Goal: Task Accomplishment & Management: Complete application form

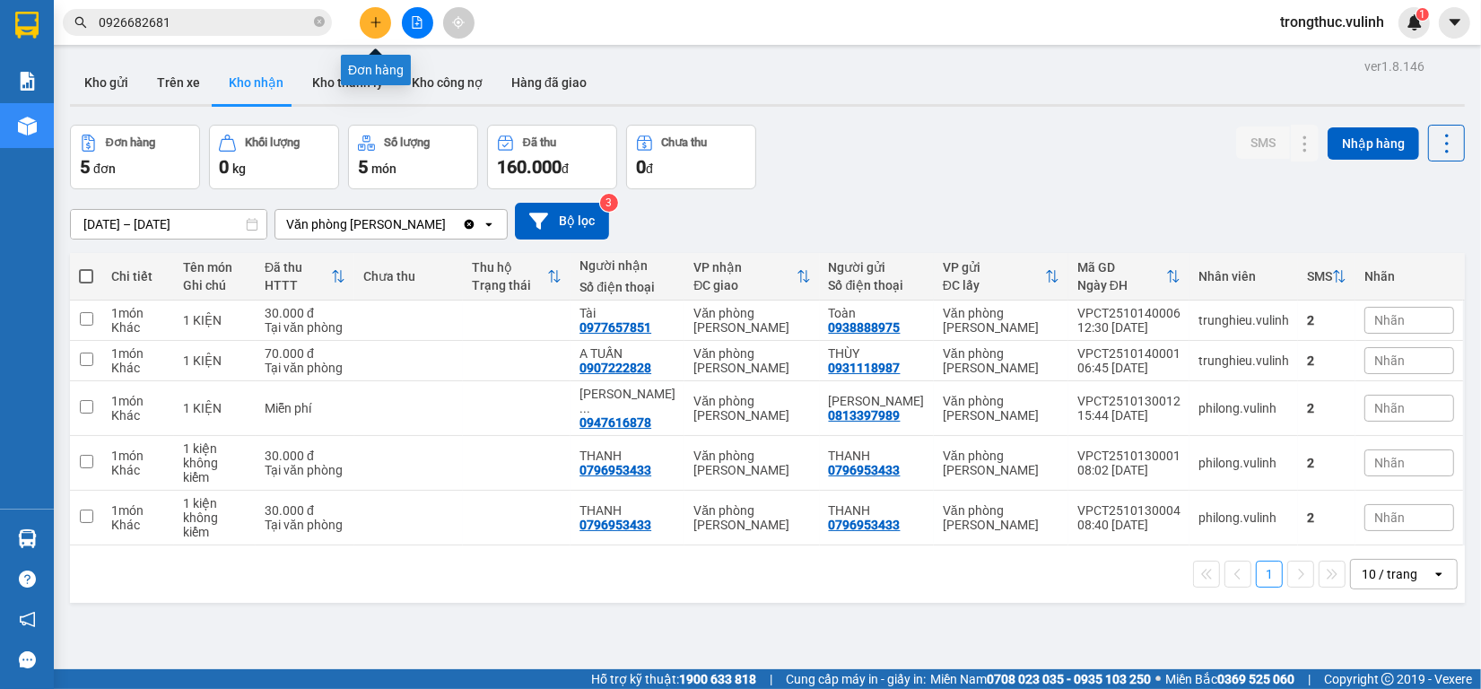
click at [370, 23] on icon "plus" at bounding box center [376, 22] width 13 height 13
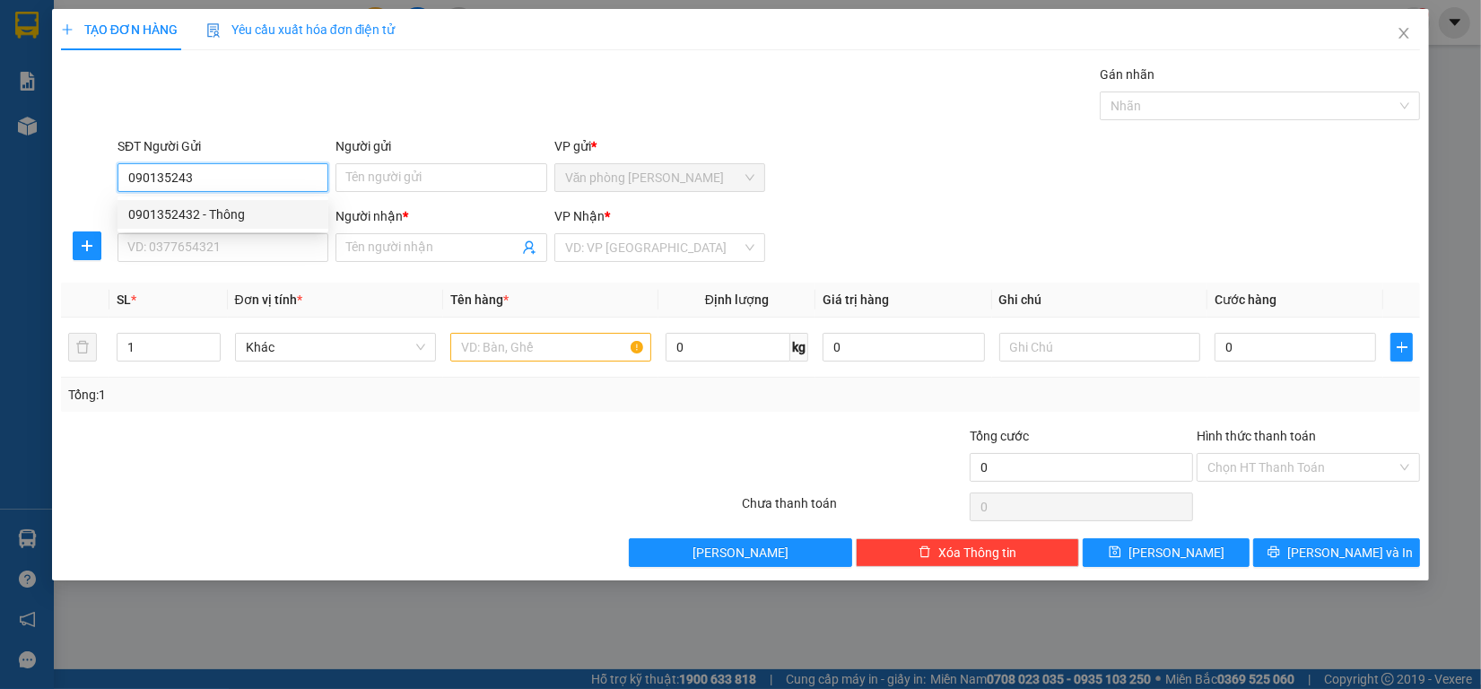
click at [257, 208] on div "0901352432 - Thông" at bounding box center [222, 215] width 189 height 20
type input "0901352432"
type input "Thông"
type input "0931688946"
type input "Hiếu"
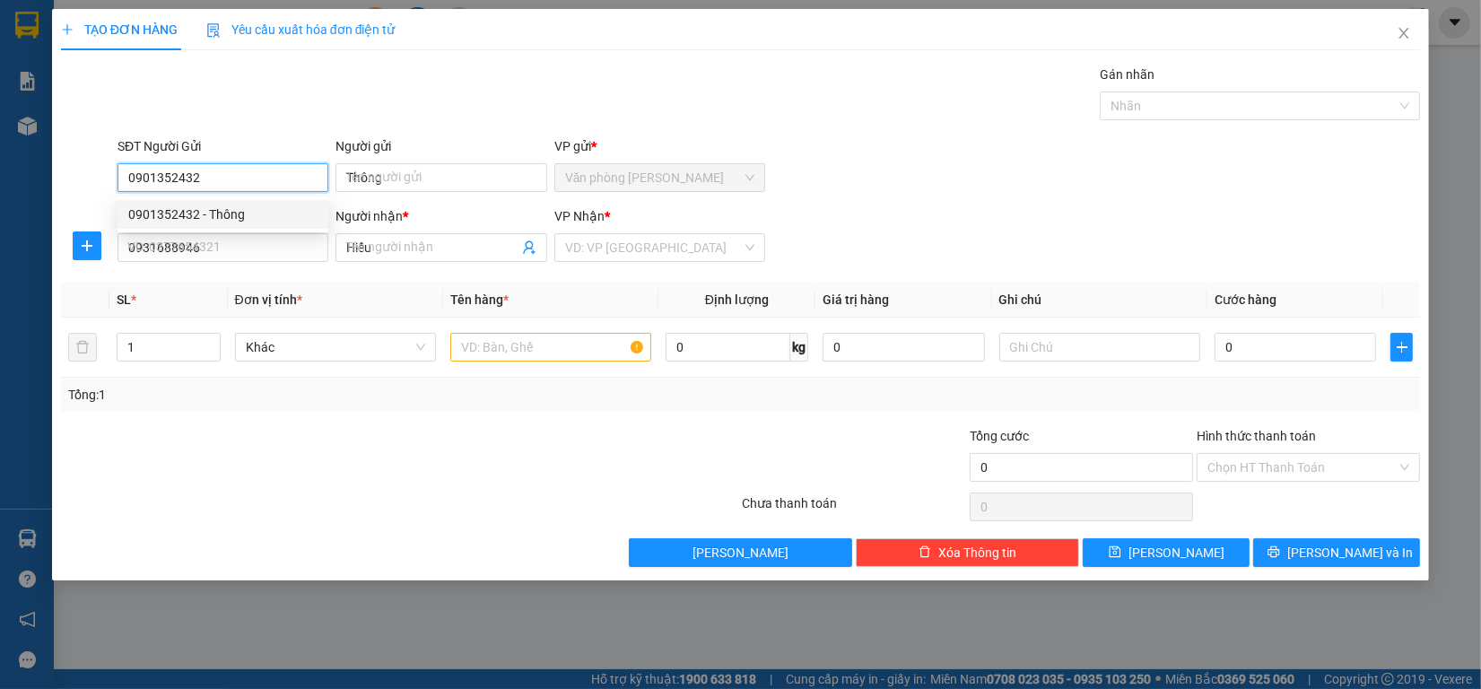
type input "50.000"
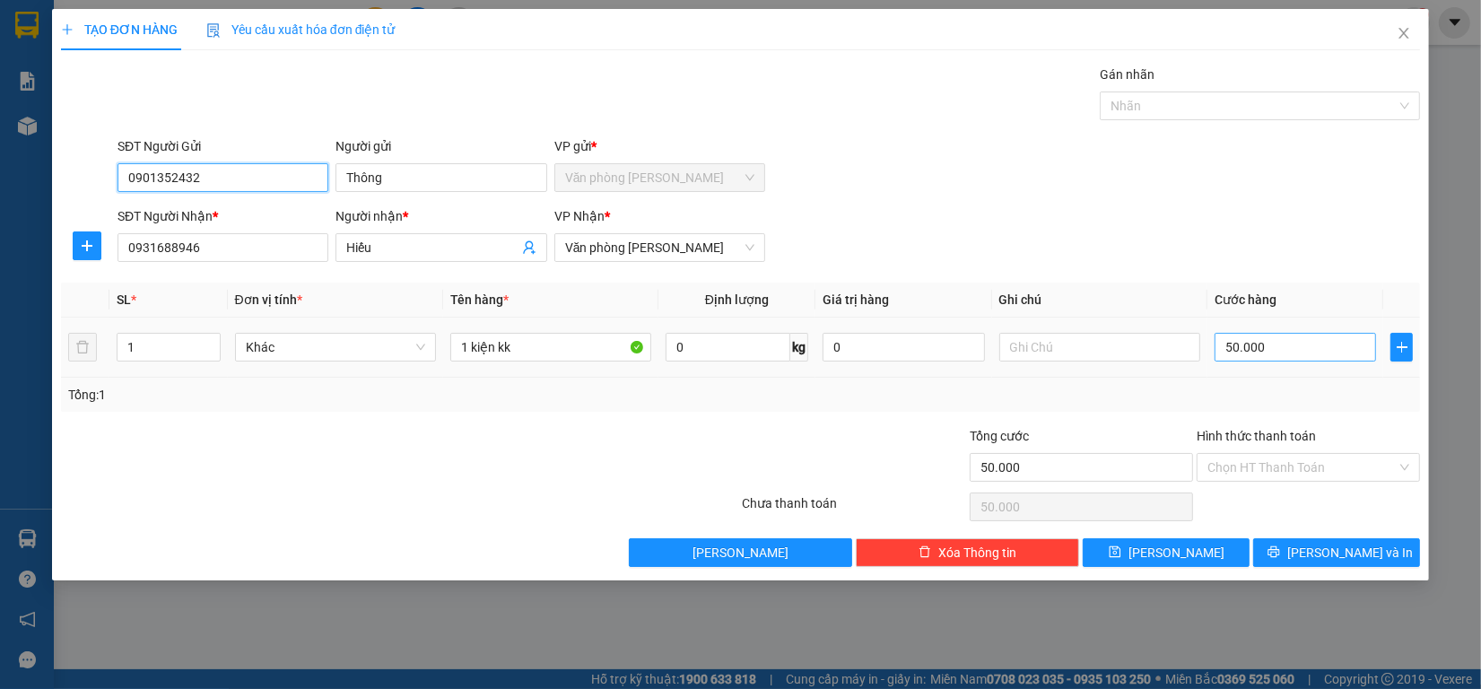
type input "0901352432"
click at [1308, 341] on input "50.000" at bounding box center [1295, 347] width 162 height 29
type input "0"
click at [1308, 341] on input "0" at bounding box center [1295, 347] width 162 height 29
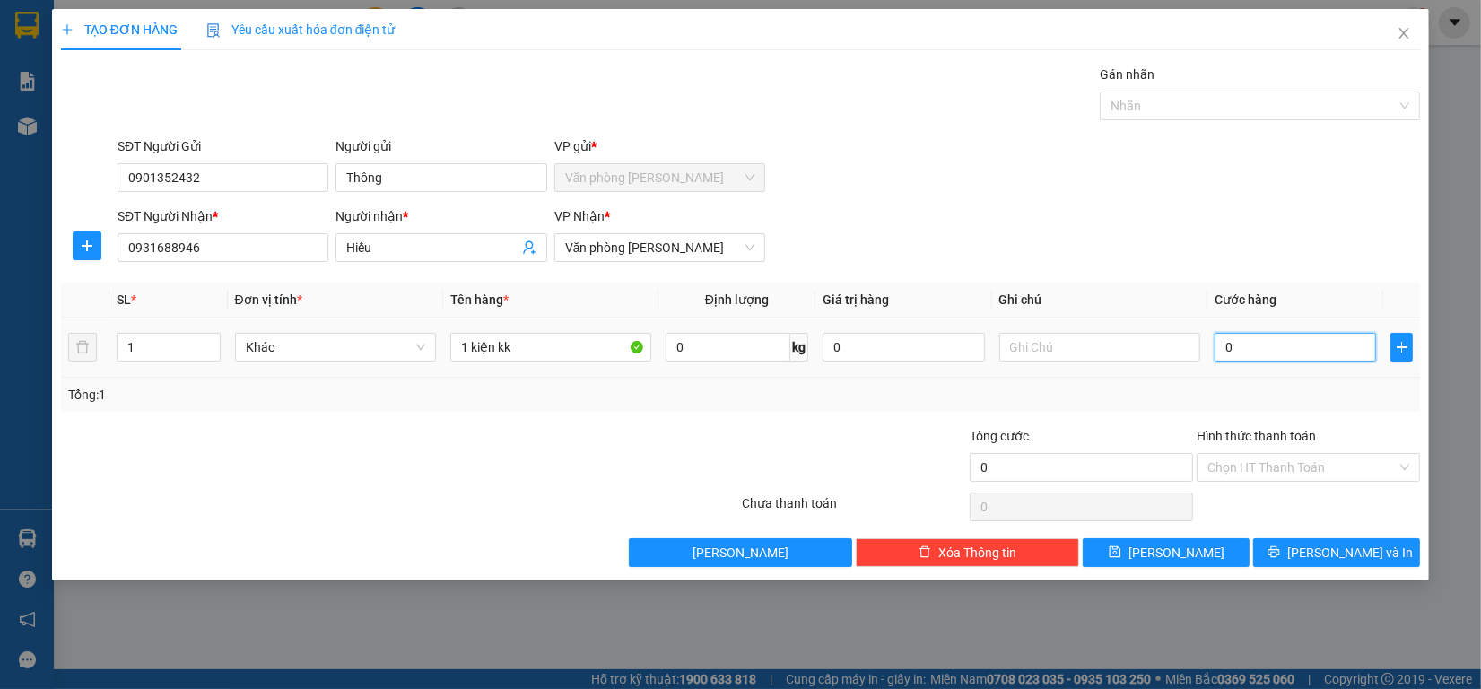
type input "0"
type input "30"
type input "300"
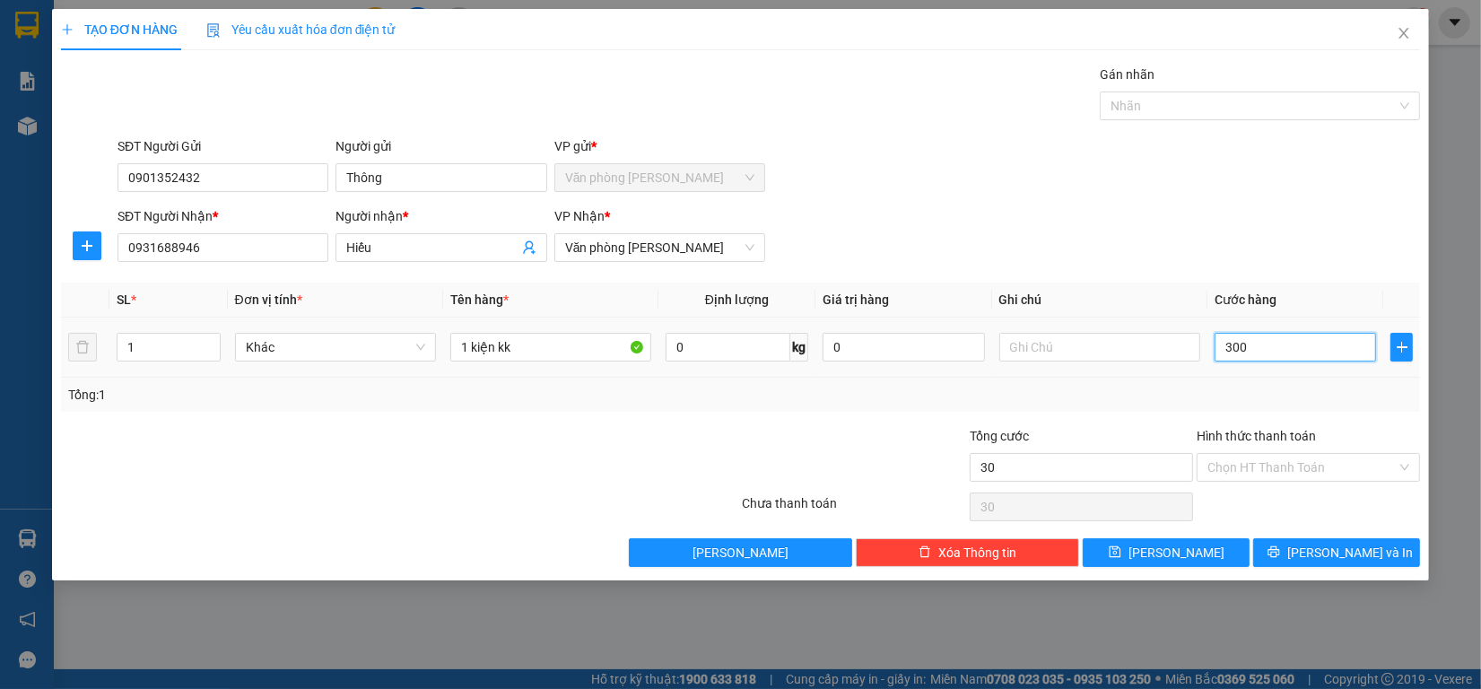
type input "300"
type input "3.000"
type input "30.000"
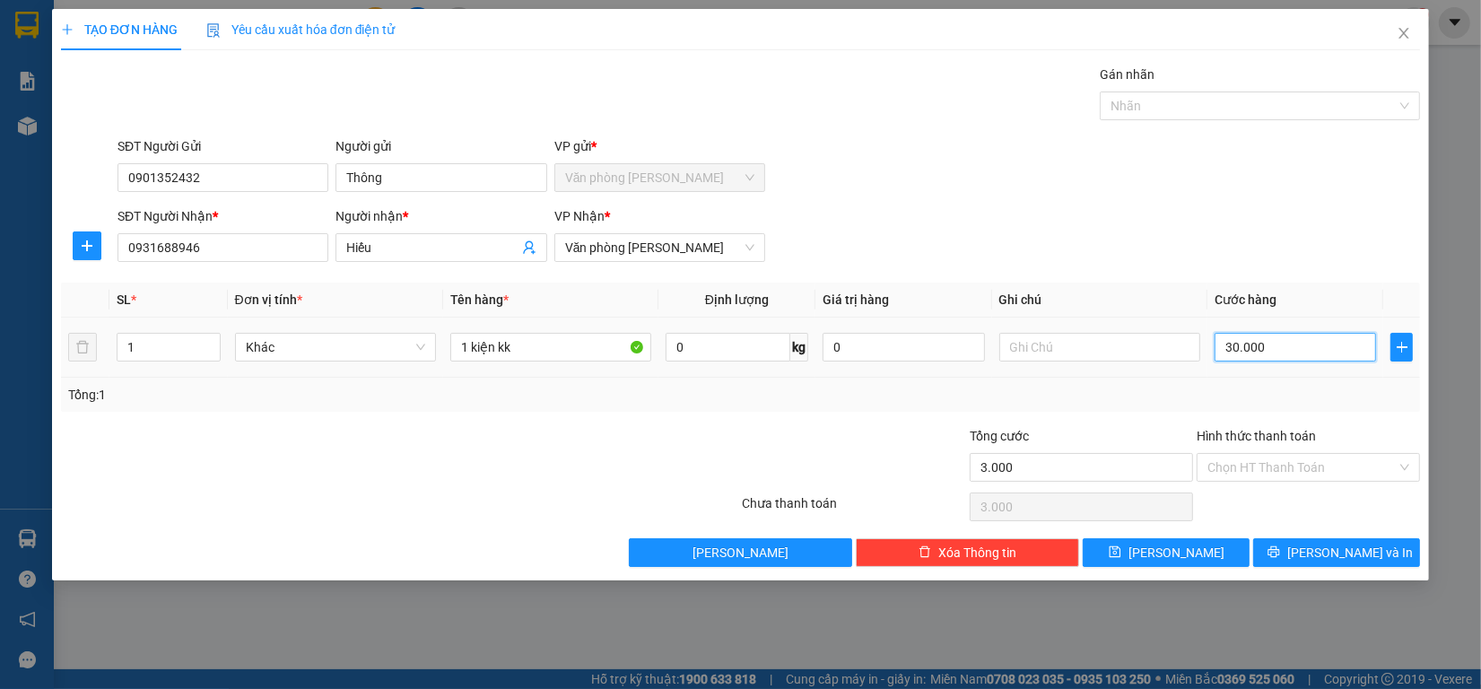
type input "30.000"
click at [1315, 557] on button "[PERSON_NAME] và In" at bounding box center [1336, 552] width 167 height 29
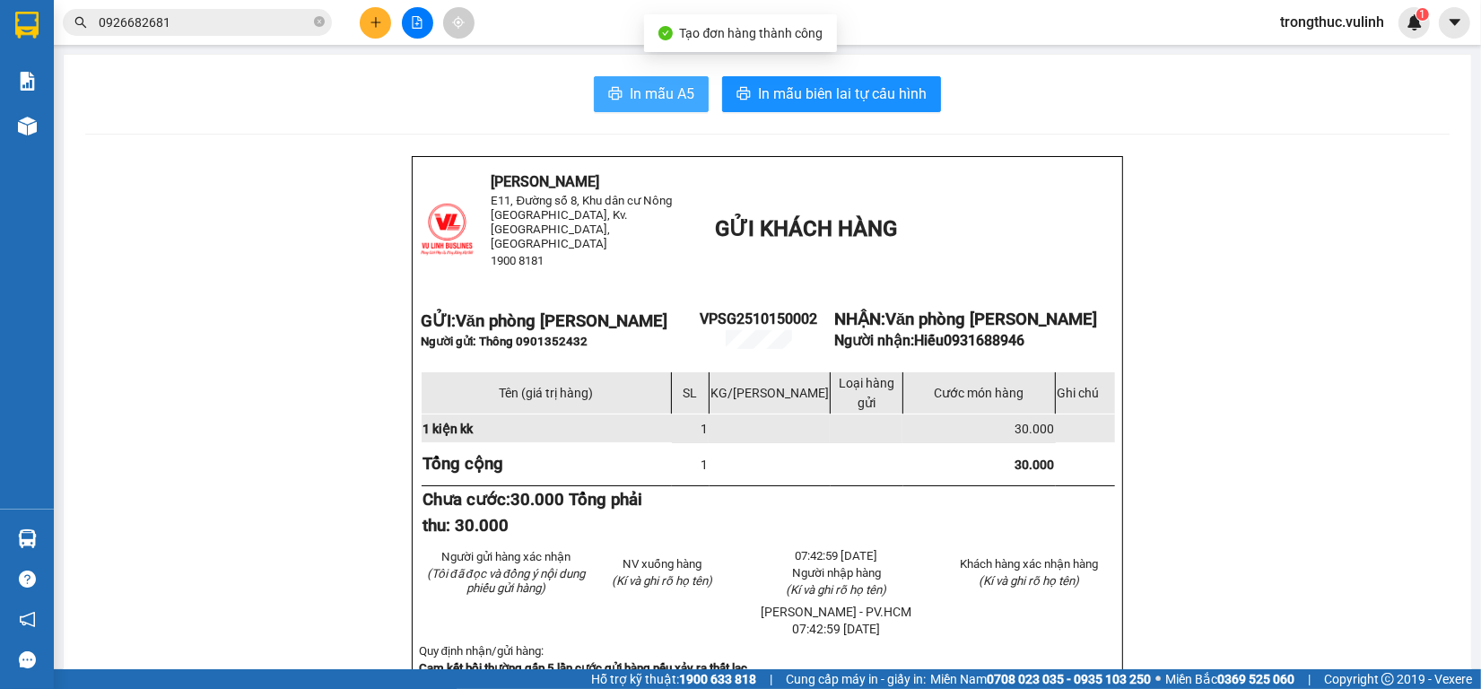
click at [630, 87] on span "In mẫu A5" at bounding box center [662, 94] width 65 height 22
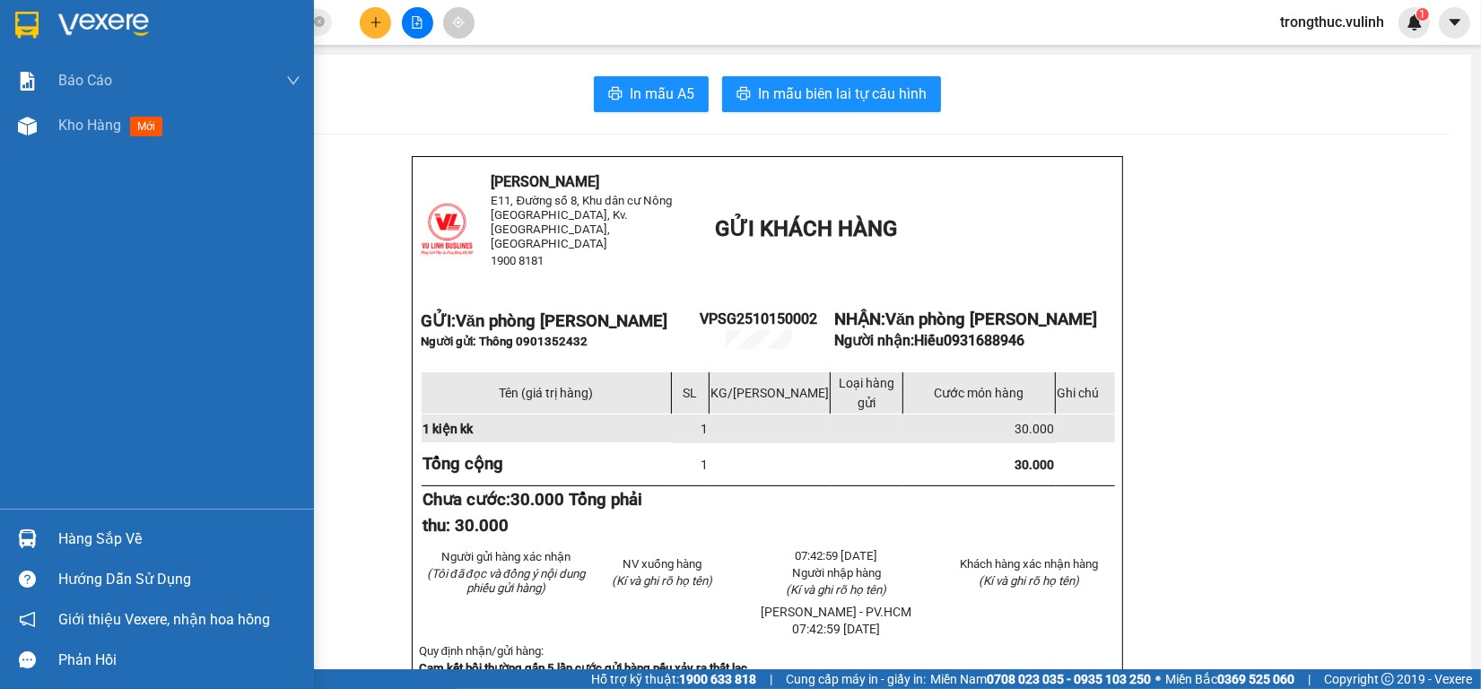
click at [45, 539] on div "Hàng sắp về" at bounding box center [157, 538] width 314 height 40
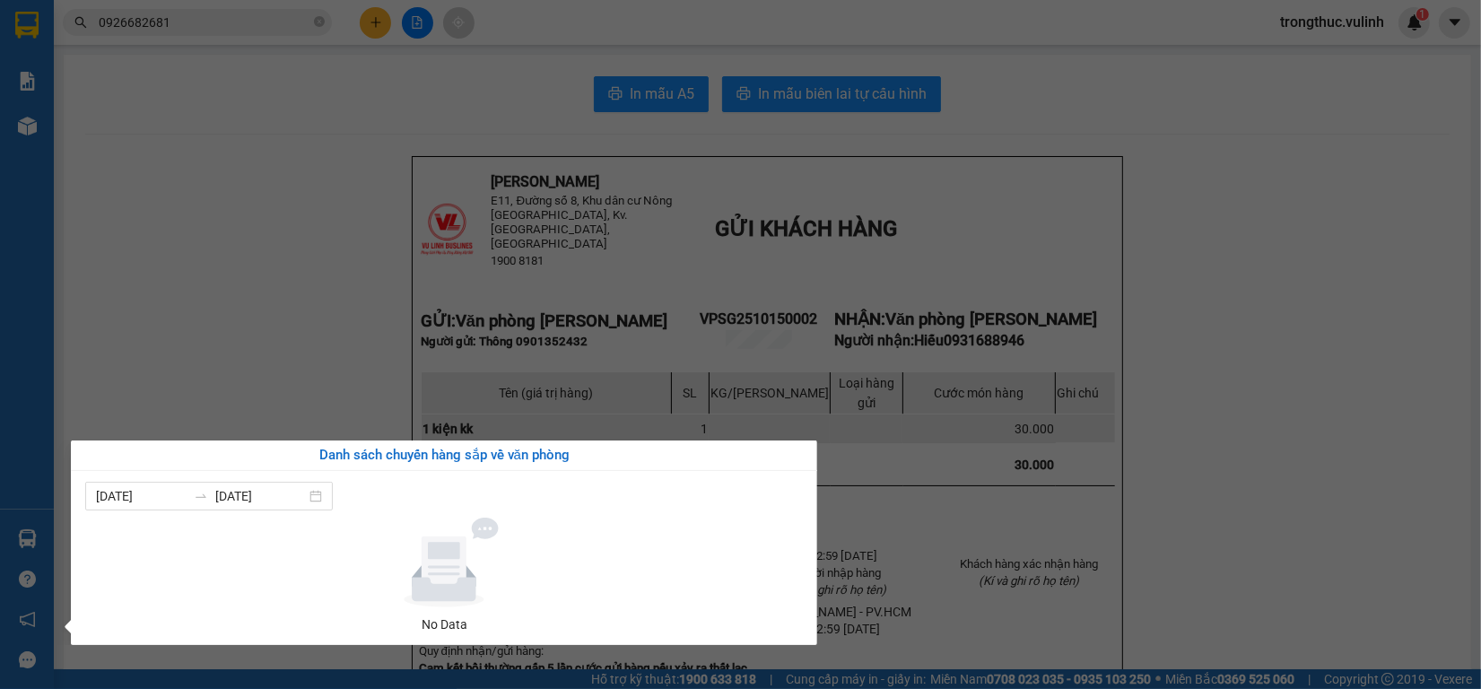
click at [175, 300] on section "Kết quả tìm kiếm ( 30 ) Bộ lọc Ngày tạo đơn gần nhất Mã ĐH Trạng thái Món hàng …" at bounding box center [740, 344] width 1481 height 689
